Goal: Communication & Community: Participate in discussion

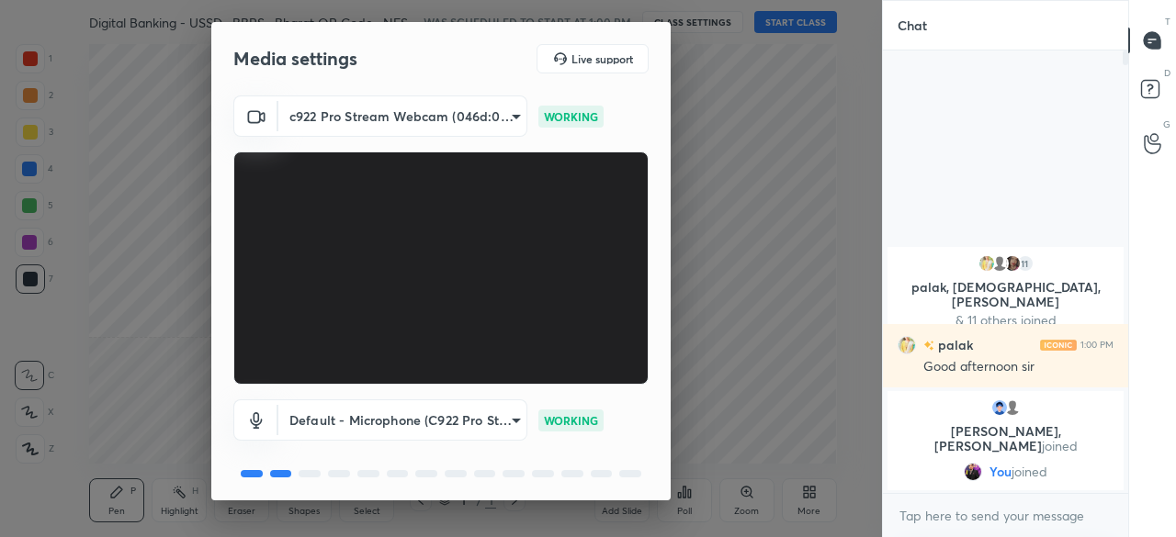
scroll to position [64, 0]
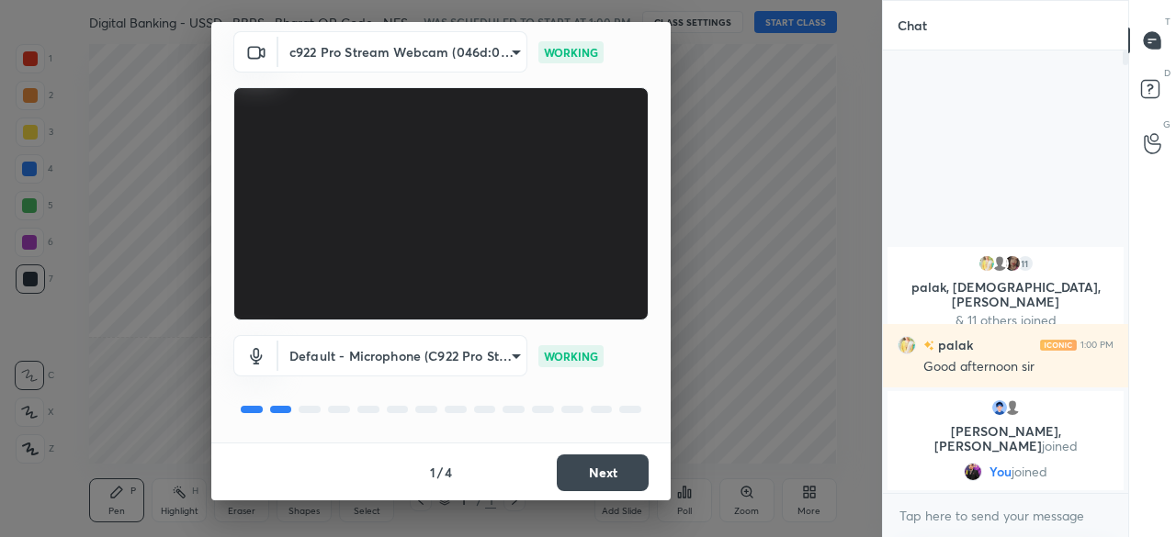
click at [609, 485] on button "Next" at bounding box center [603, 473] width 92 height 37
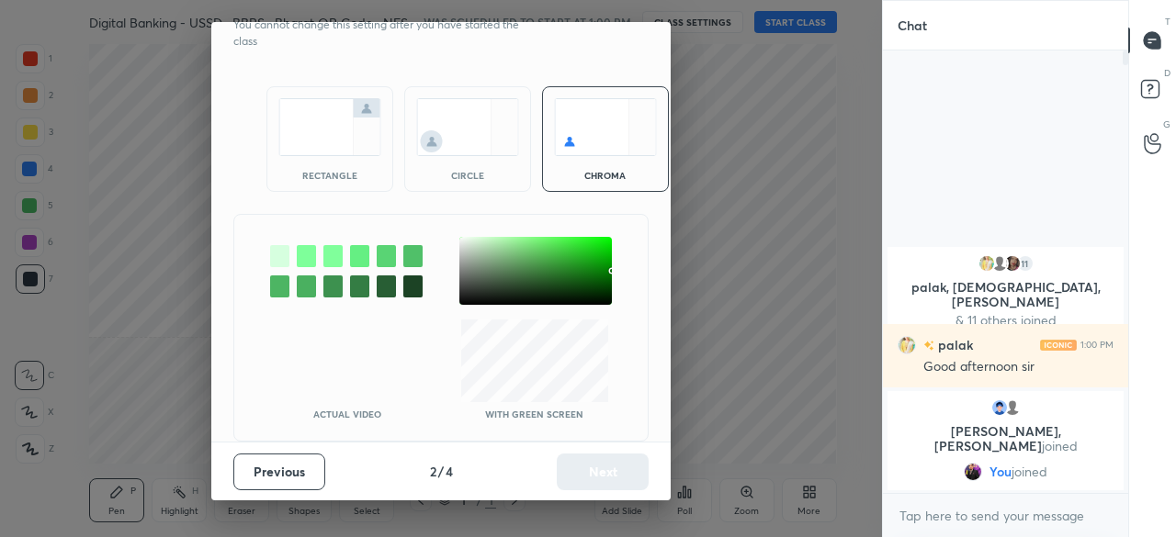
scroll to position [0, 0]
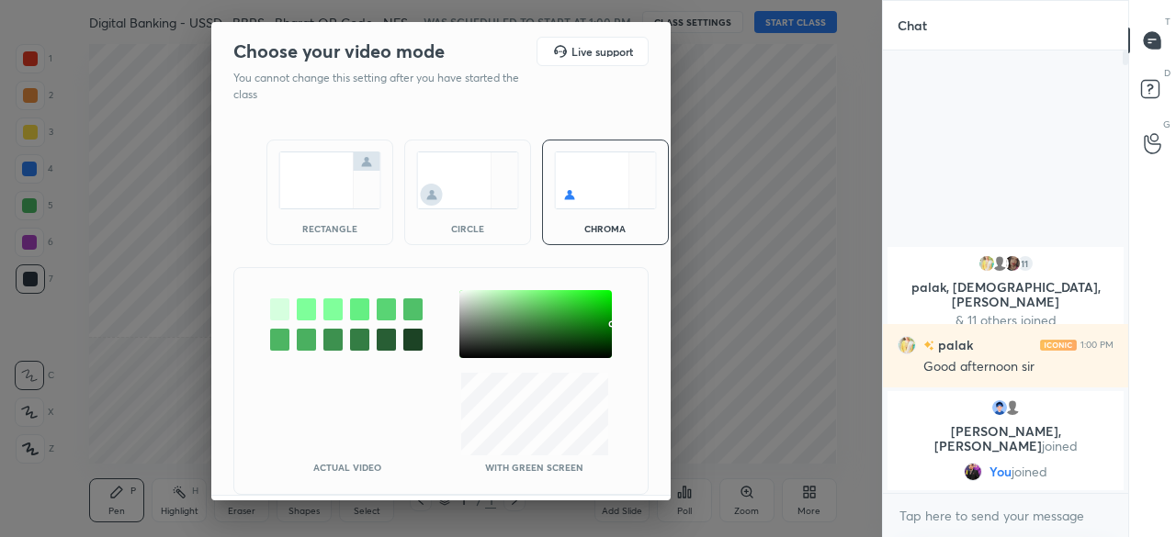
click at [313, 179] on img at bounding box center [329, 181] width 103 height 58
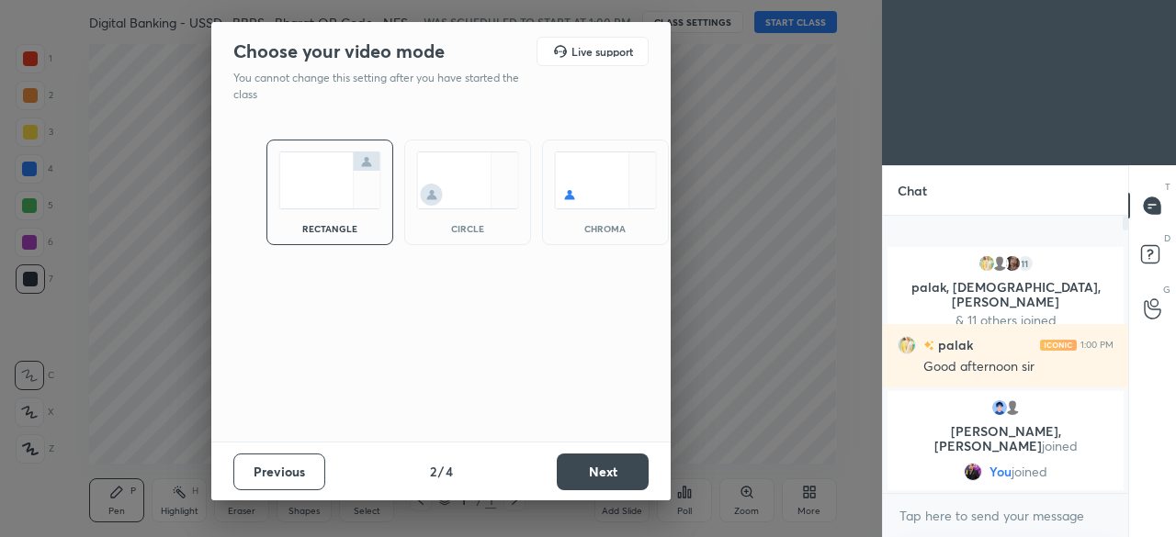
scroll to position [119, 240]
click at [610, 464] on button "Next" at bounding box center [603, 472] width 92 height 37
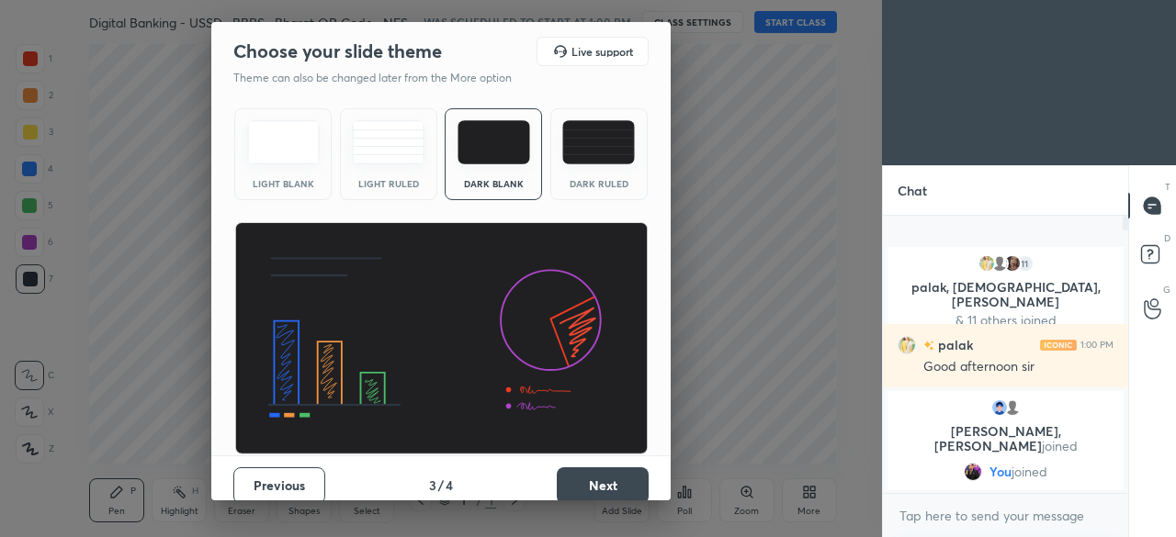
click at [606, 478] on button "Next" at bounding box center [603, 485] width 92 height 37
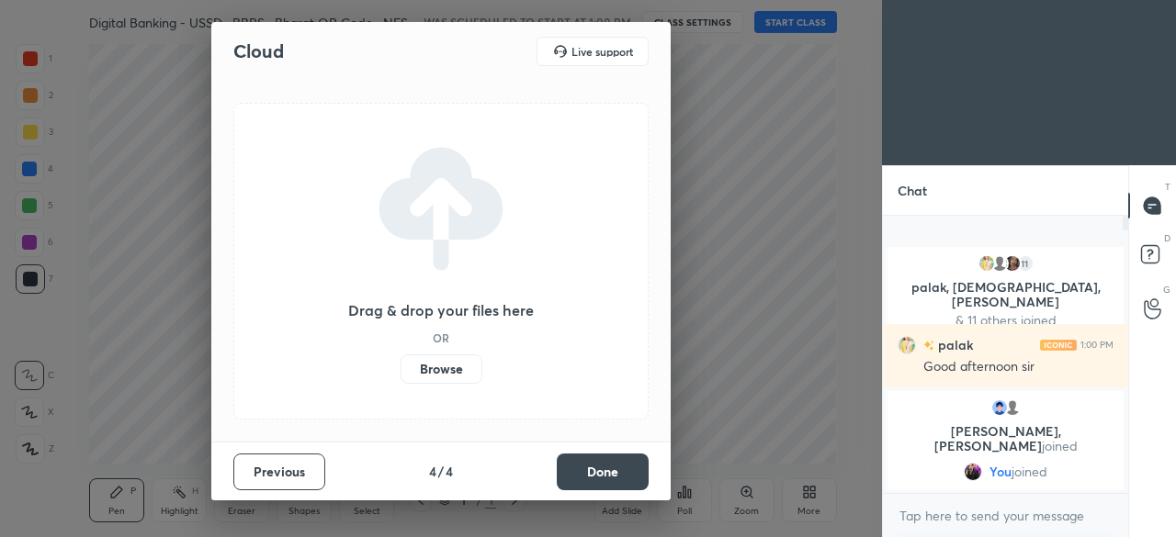
click at [606, 478] on button "Done" at bounding box center [603, 472] width 92 height 37
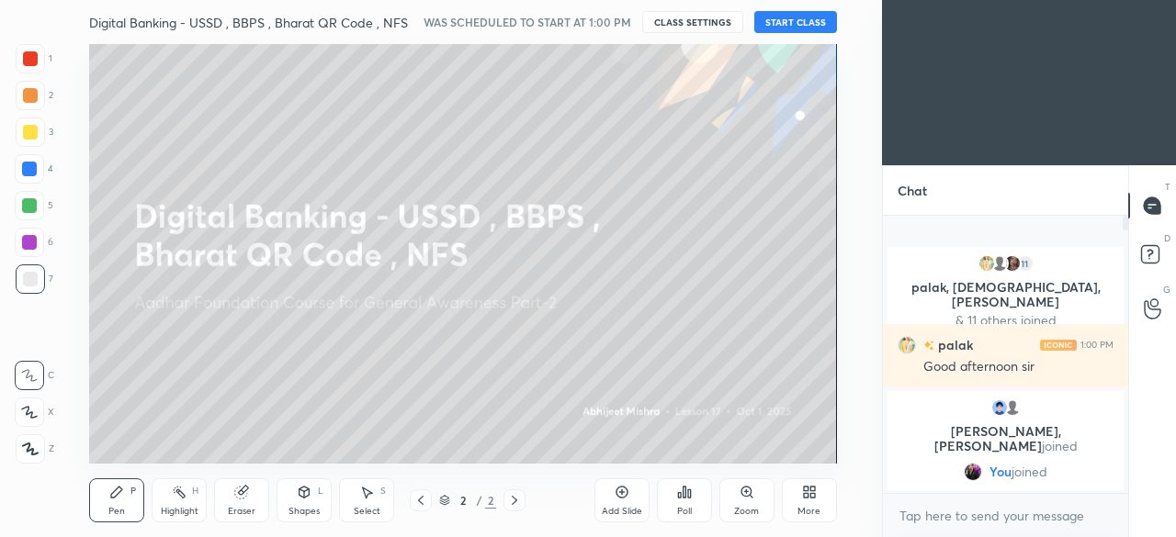
click at [782, 19] on button "START CLASS" at bounding box center [795, 22] width 83 height 22
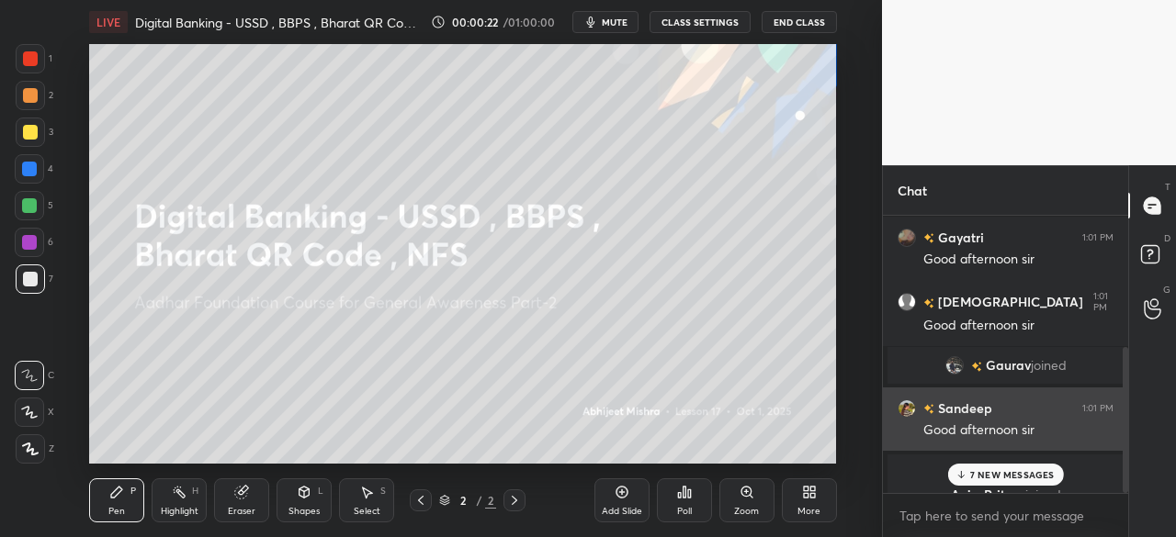
drag, startPoint x: 1124, startPoint y: 288, endPoint x: 1113, endPoint y: 415, distance: 127.2
click at [1113, 415] on div "[PERSON_NAME], [PERSON_NAME] joined You joined Gayatri 1:01 PM Good afternoon […" at bounding box center [1005, 354] width 245 height 277
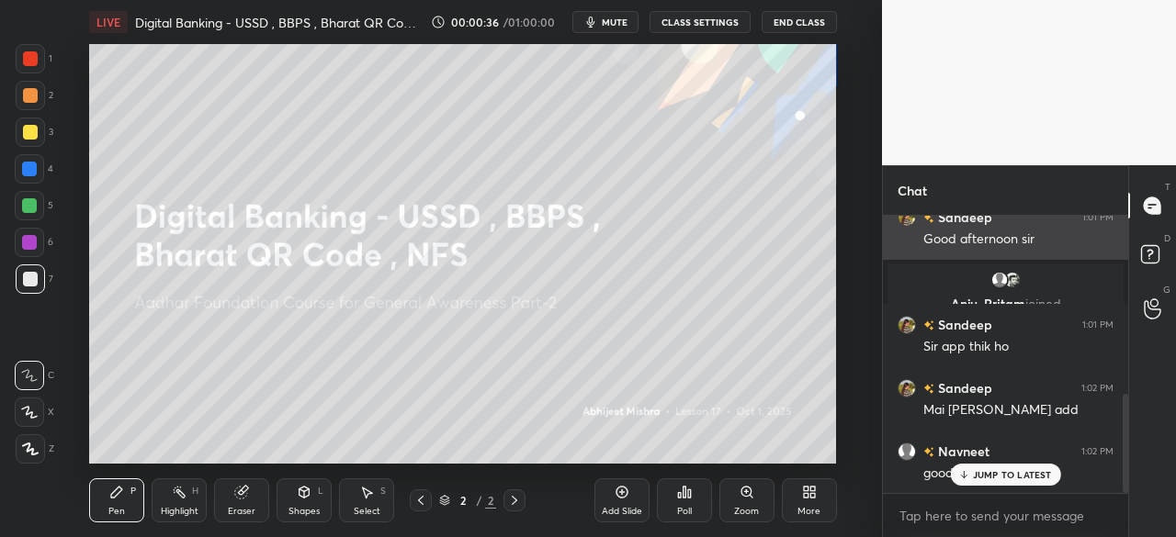
scroll to position [503, 0]
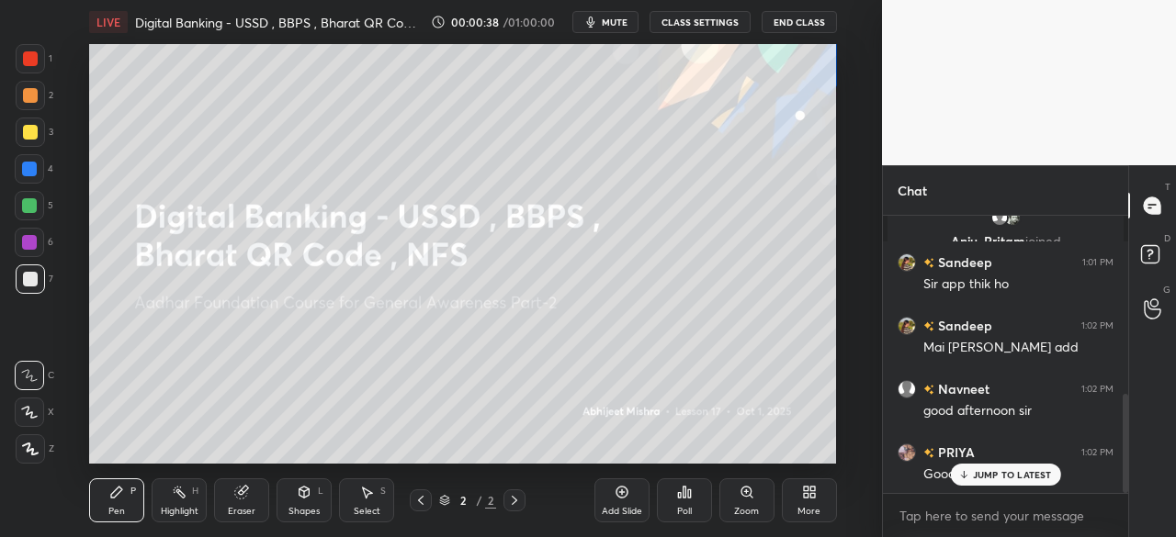
click at [1018, 469] on p "JUMP TO LATEST" at bounding box center [1012, 474] width 79 height 11
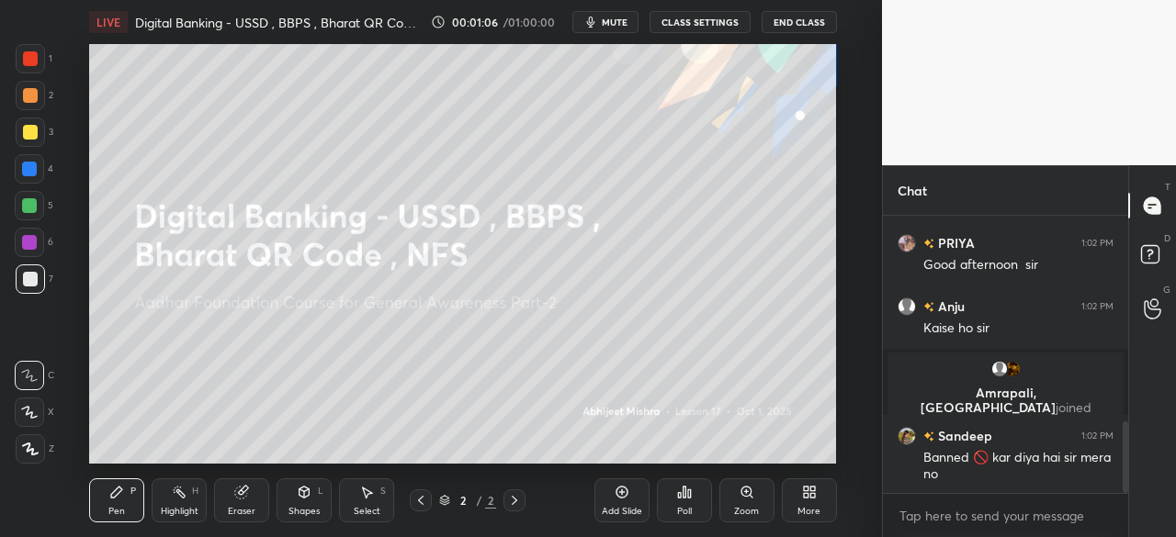
scroll to position [799, 0]
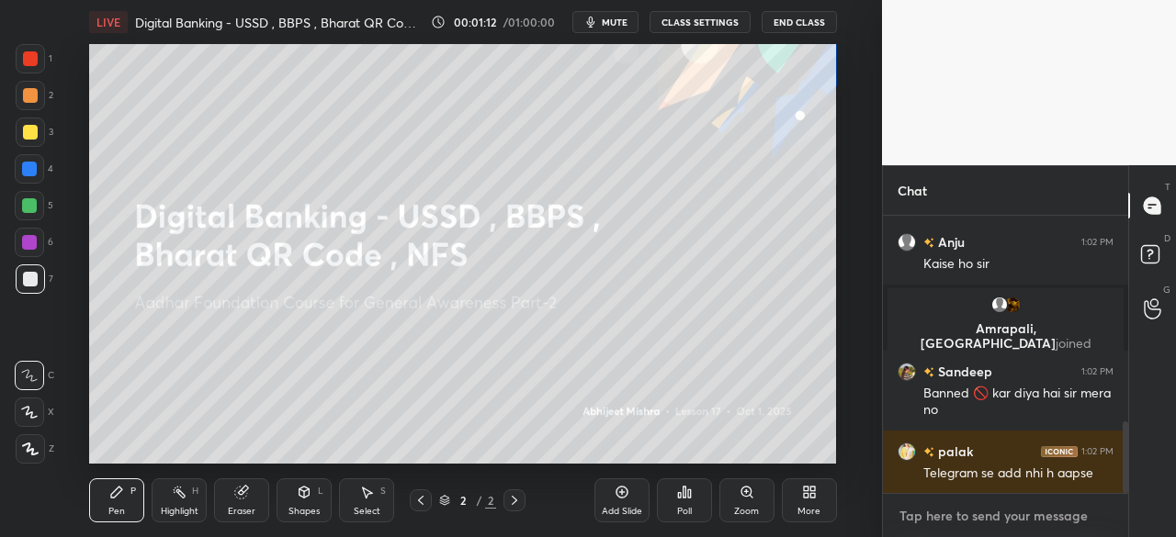
type textarea "x"
click at [921, 510] on textarea at bounding box center [1005, 515] width 216 height 29
type textarea "@"
type textarea "x"
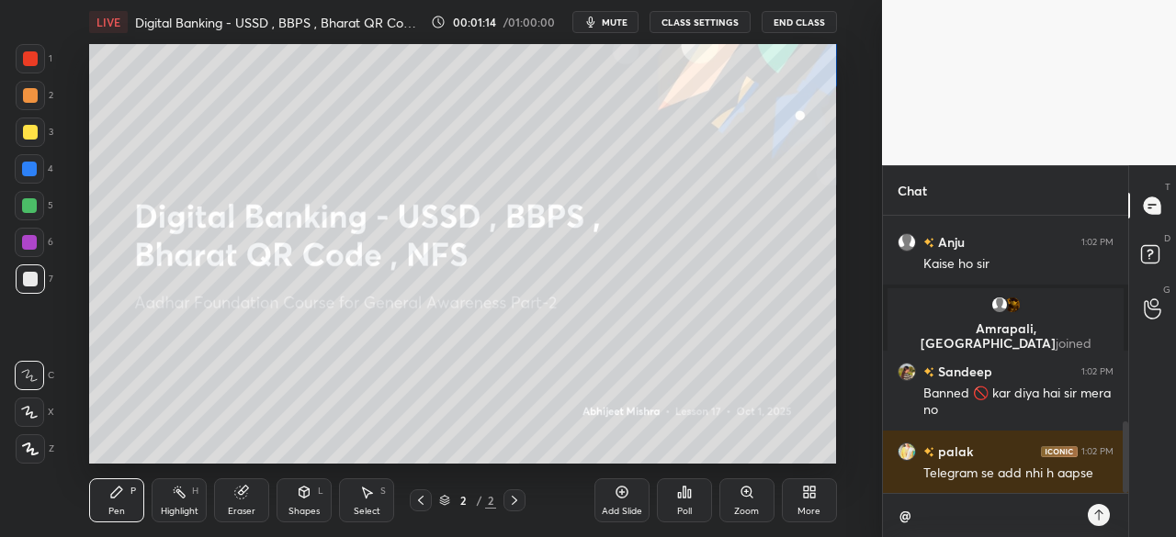
type textarea "@g"
type textarea "x"
type textarea "@ga"
type textarea "x"
type textarea "@gab"
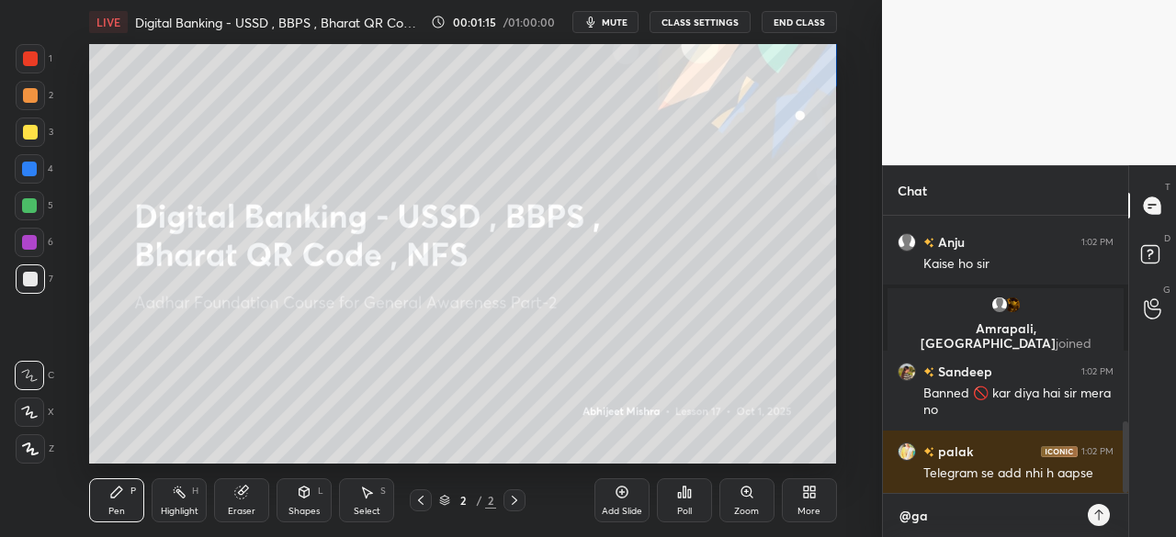
type textarea "x"
type textarea "@gaby"
type textarea "x"
type textarea "@gabya"
type textarea "x"
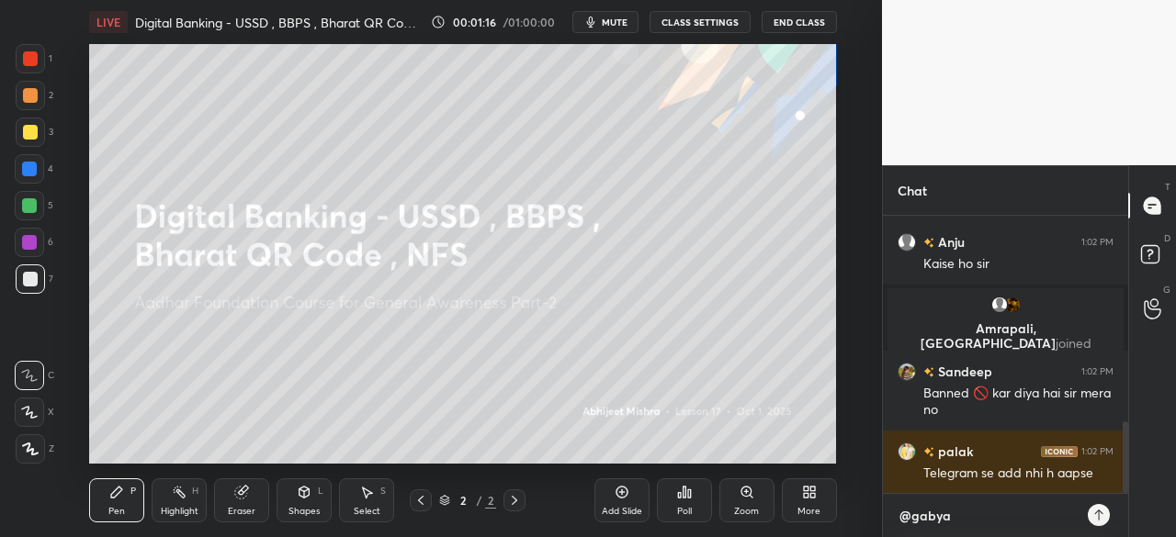
scroll to position [843, 0]
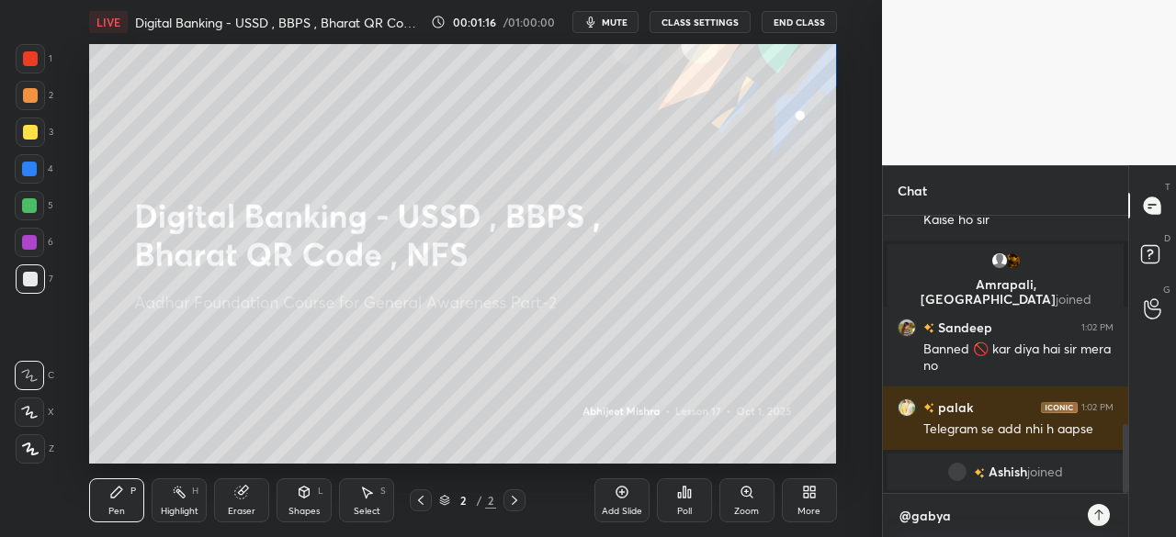
type textarea "@gabyab"
type textarea "x"
type textarea "@gabyabh"
type textarea "x"
type textarea "@gabyabhi"
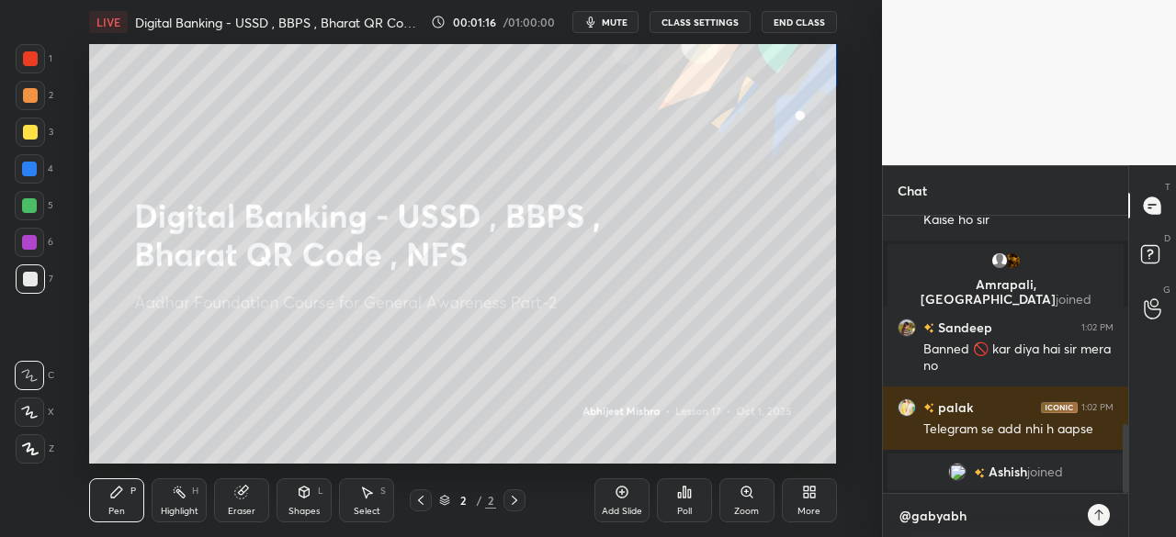
type textarea "x"
type textarea "@gabyabhij"
type textarea "x"
type textarea "@gabyabhije"
type textarea "x"
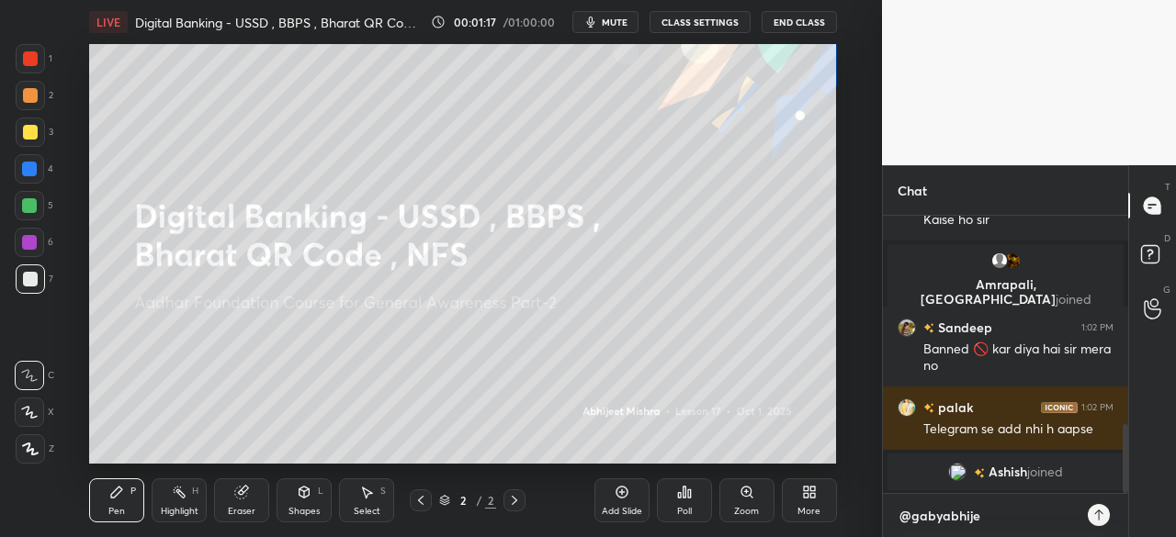
type textarea "@gabyabhijee"
type textarea "x"
type textarea "@gabyabhijeet"
type textarea "x"
type textarea "@gabyabhijeet"
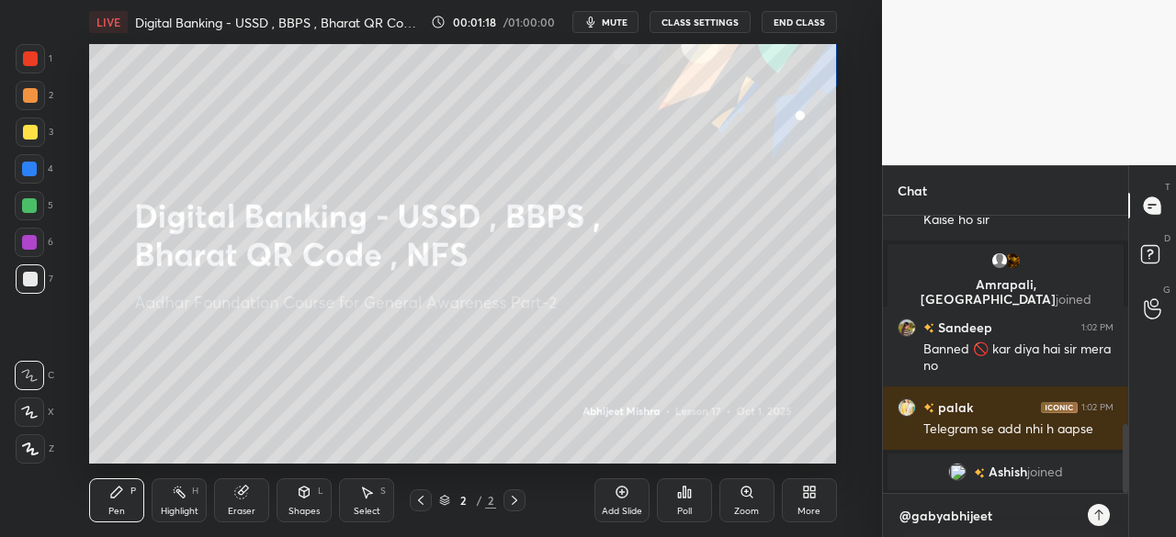
type textarea "x"
type textarea "@gabyabhijeet"
type textarea "x"
type textarea "@gabyabhijeets"
type textarea "x"
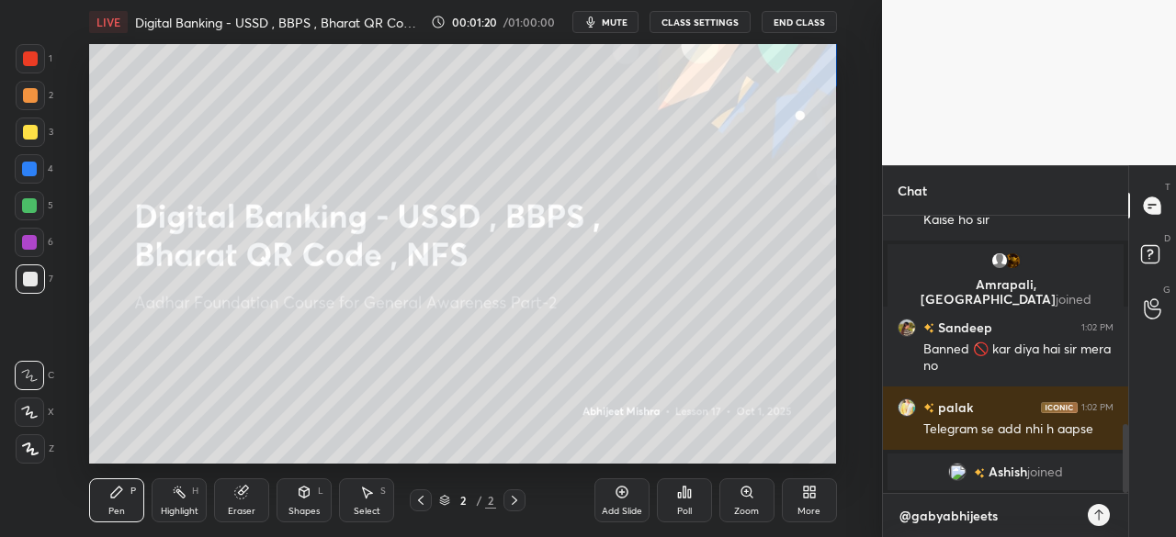
type textarea "@gabyabhijeetsi"
type textarea "x"
type textarea "@gabyabhijeetsir"
type textarea "x"
type textarea "@gabyabhijeetsirj"
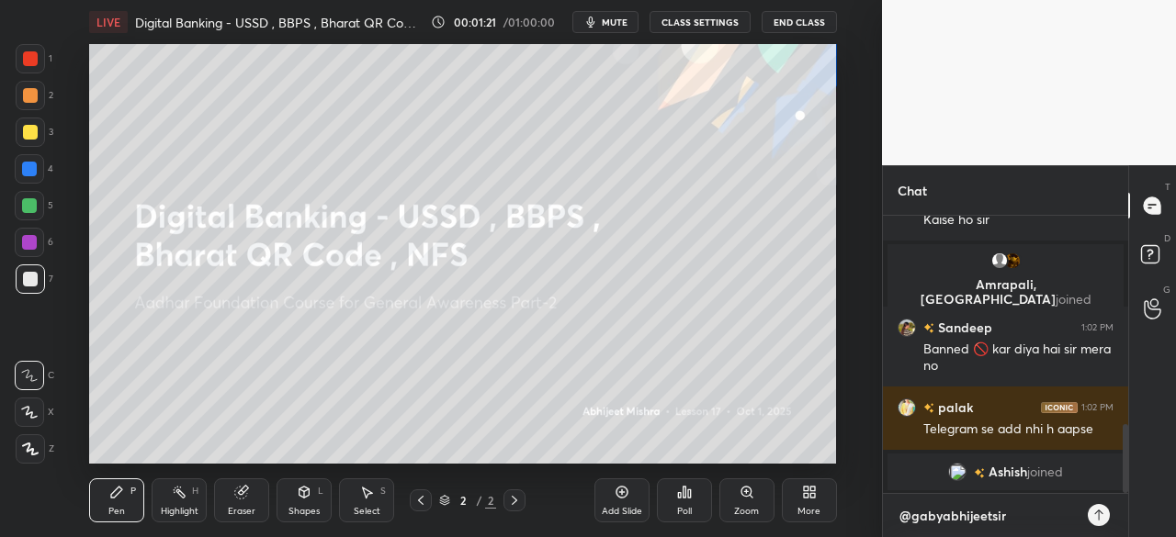
type textarea "x"
type textarea "@gabyabhijeetsirji"
type textarea "x"
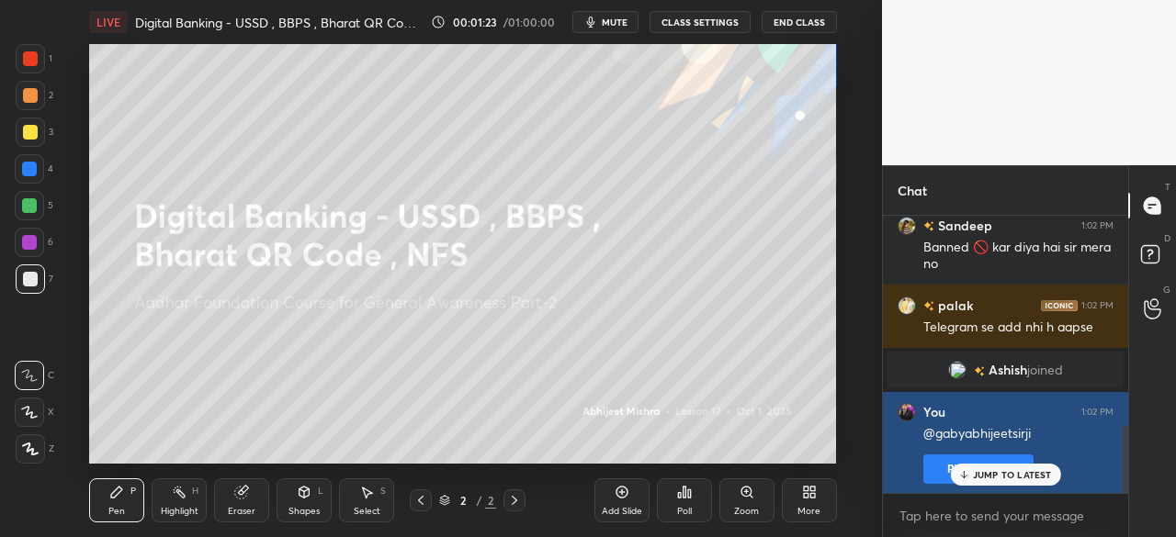
click at [931, 471] on button "Pin message" at bounding box center [978, 469] width 110 height 29
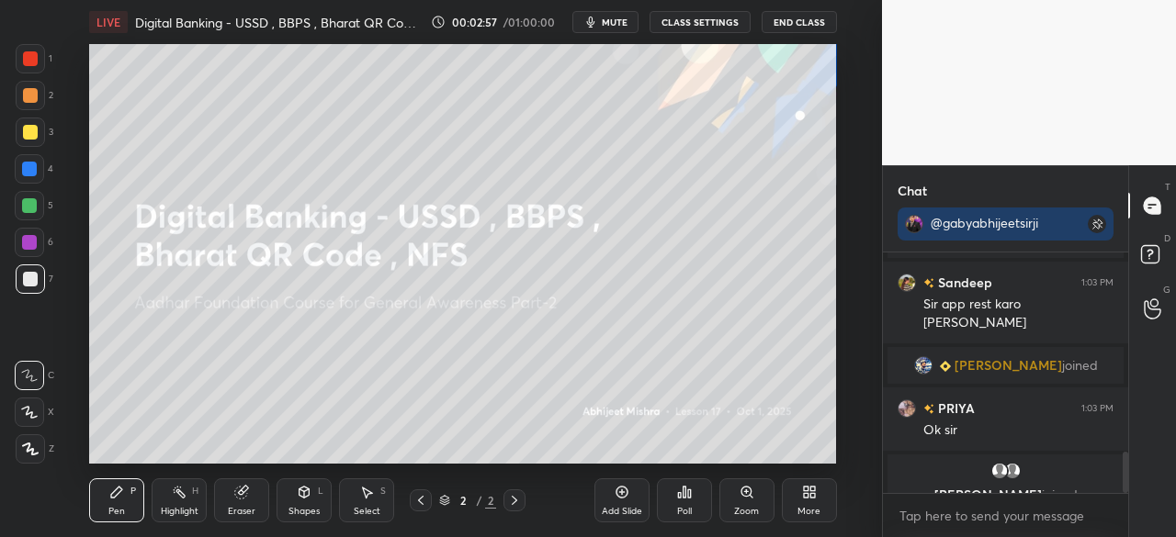
scroll to position [1243, 0]
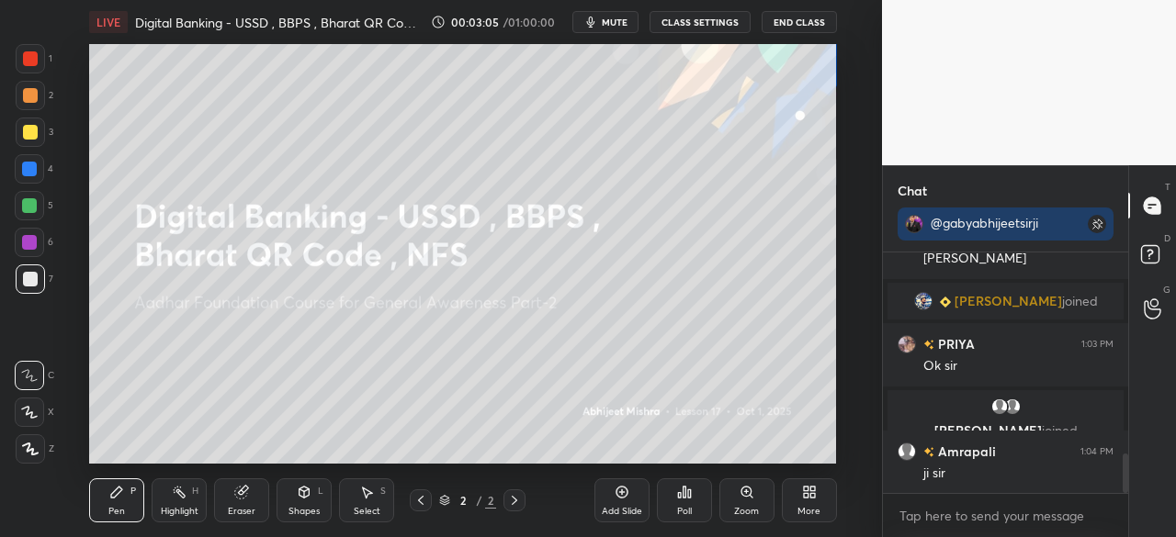
click at [815, 23] on button "End Class" at bounding box center [798, 22] width 75 height 22
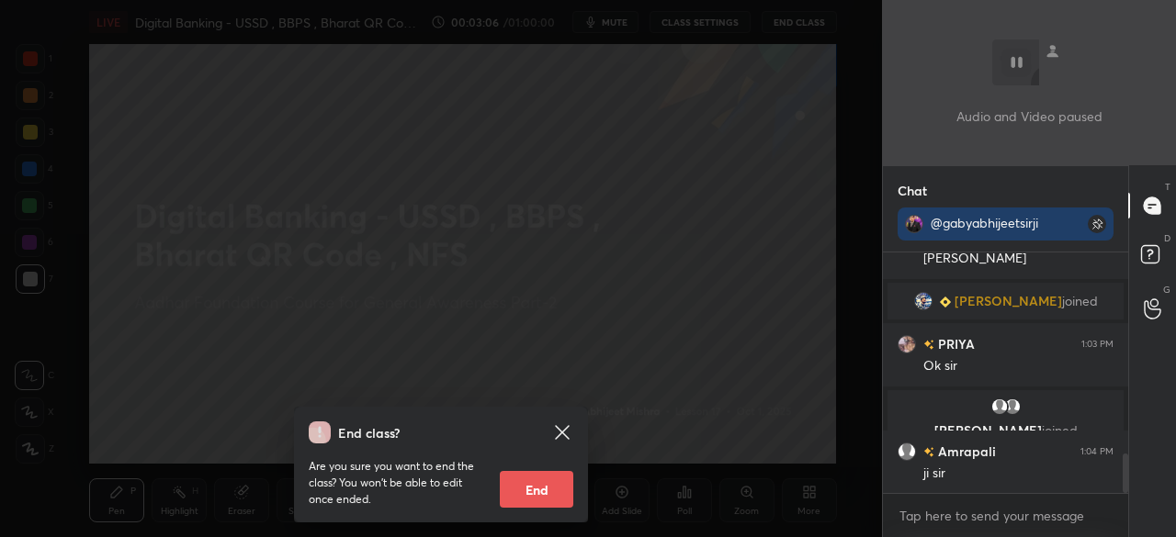
click at [559, 483] on button "End" at bounding box center [536, 489] width 73 height 37
type textarea "x"
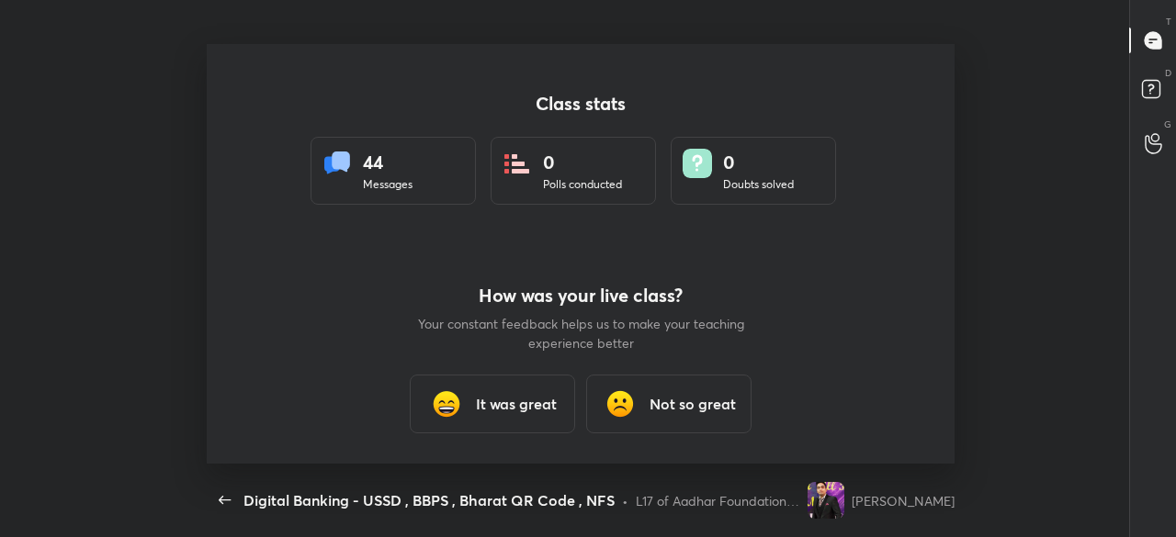
scroll to position [0, 0]
